Goal: Find specific page/section: Find specific page/section

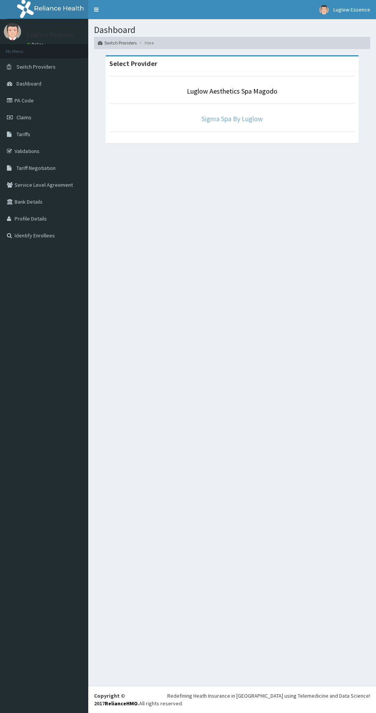
click at [253, 121] on link "Sigma Spa By Luglow" at bounding box center [231, 118] width 61 height 9
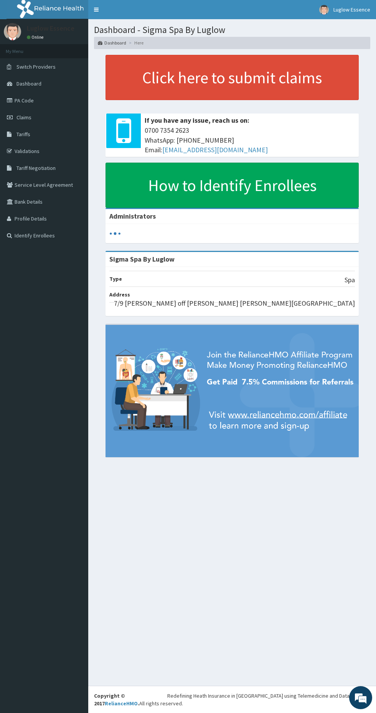
click at [45, 102] on link "PA Code" at bounding box center [44, 100] width 88 height 17
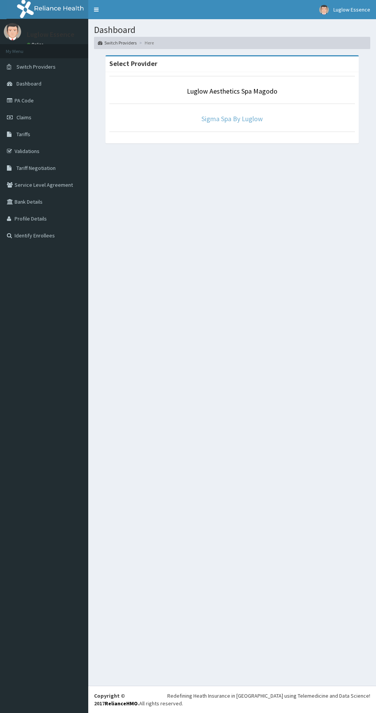
click at [221, 122] on link "Sigma Spa By Luglow" at bounding box center [231, 118] width 61 height 9
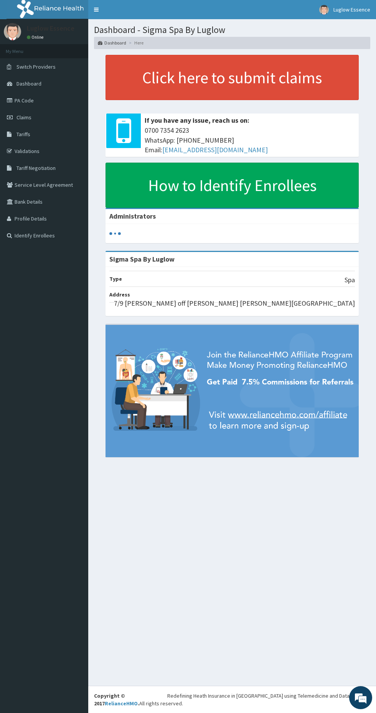
click at [58, 111] on link "Claims" at bounding box center [44, 117] width 88 height 17
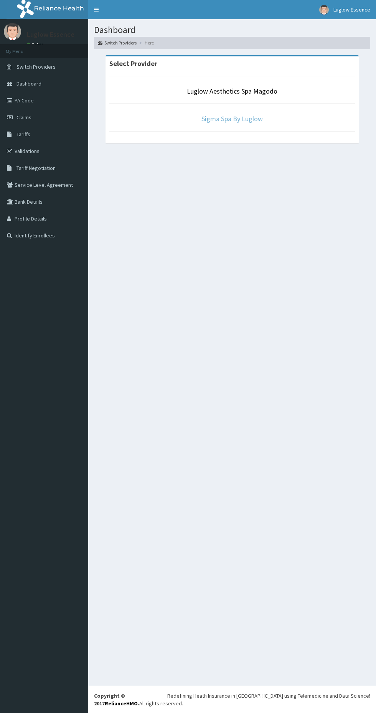
click at [247, 122] on link "Sigma Spa By Luglow" at bounding box center [231, 118] width 61 height 9
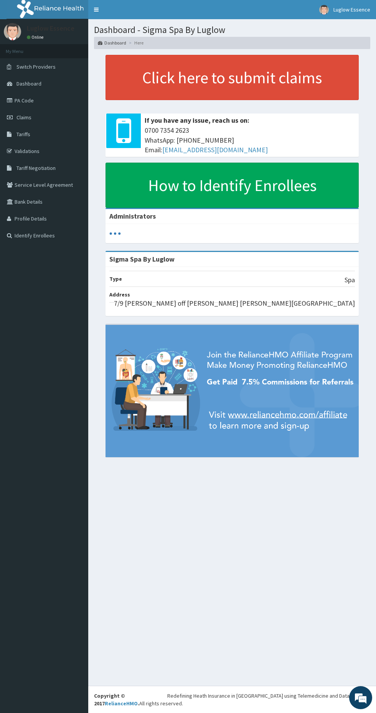
click at [34, 106] on link "PA Code" at bounding box center [44, 100] width 88 height 17
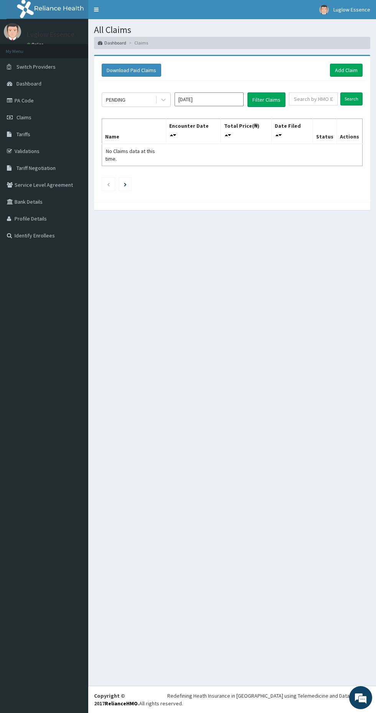
click at [33, 111] on link "Claims" at bounding box center [44, 117] width 88 height 17
click at [43, 96] on link "PA Code" at bounding box center [44, 100] width 88 height 17
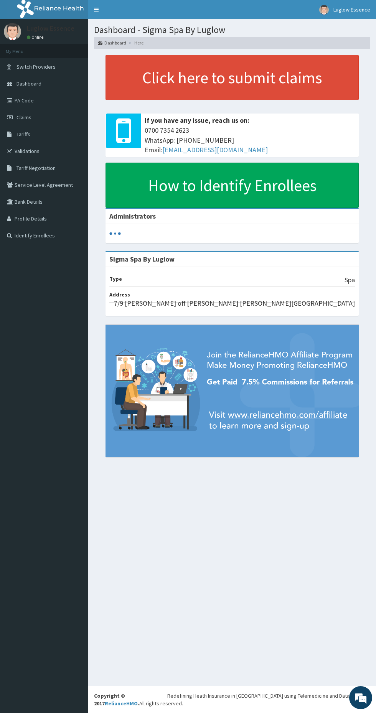
click at [35, 116] on link "Claims" at bounding box center [44, 117] width 88 height 17
